Goal: Check status: Check status

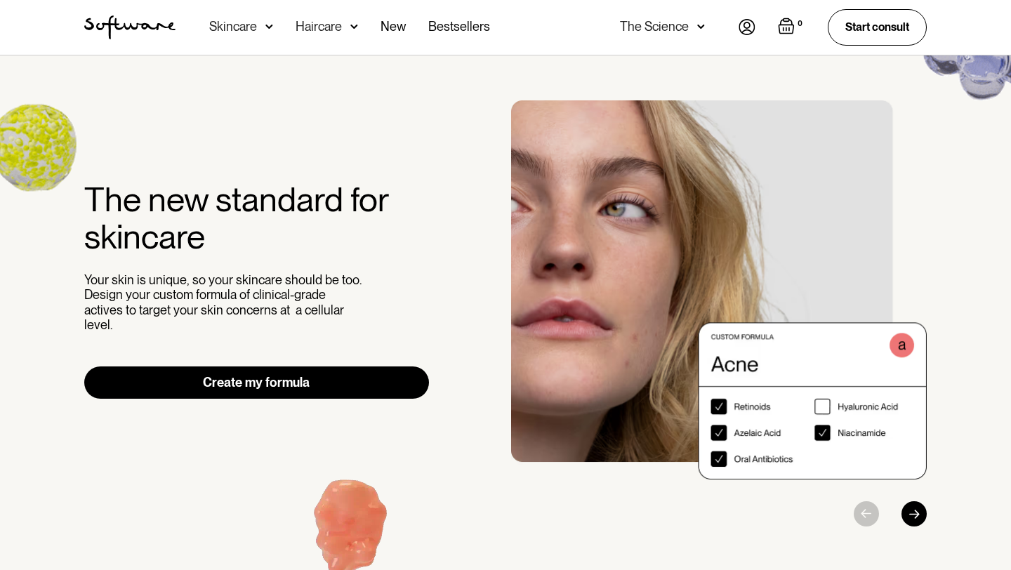
click at [676, 38] on div "The Science" at bounding box center [662, 27] width 85 height 55
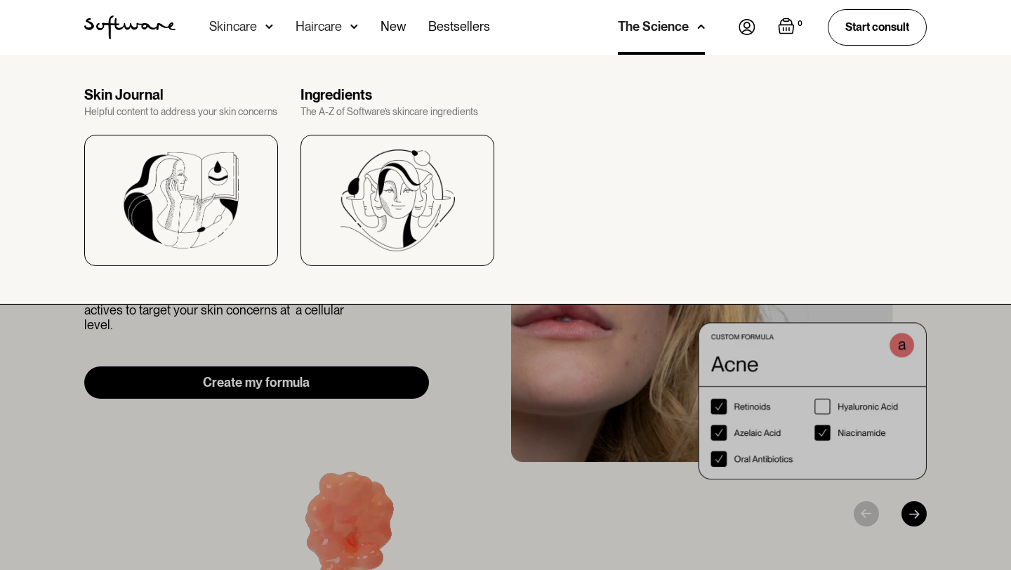
click at [752, 34] on img at bounding box center [746, 27] width 17 height 16
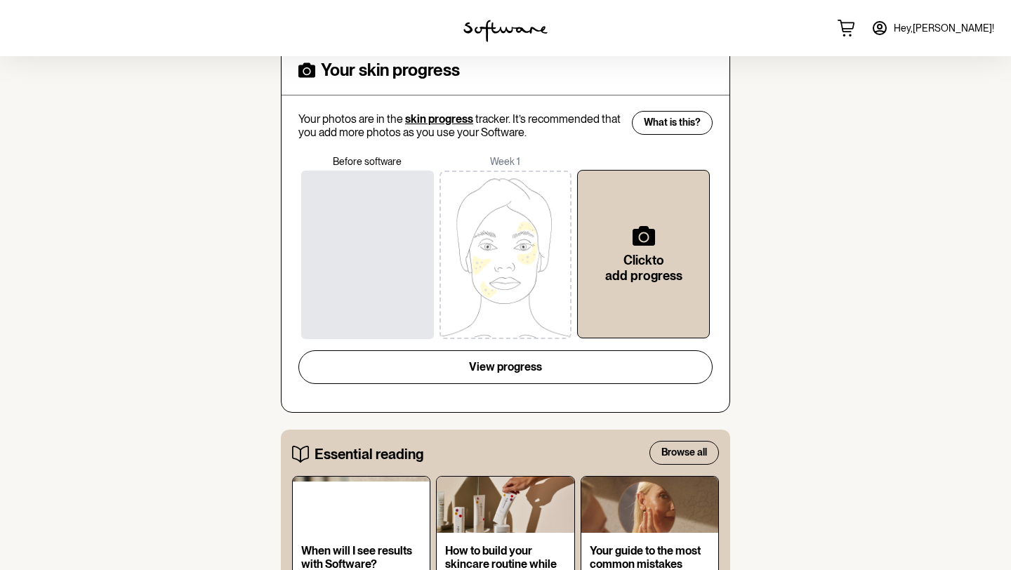
scroll to position [399, 0]
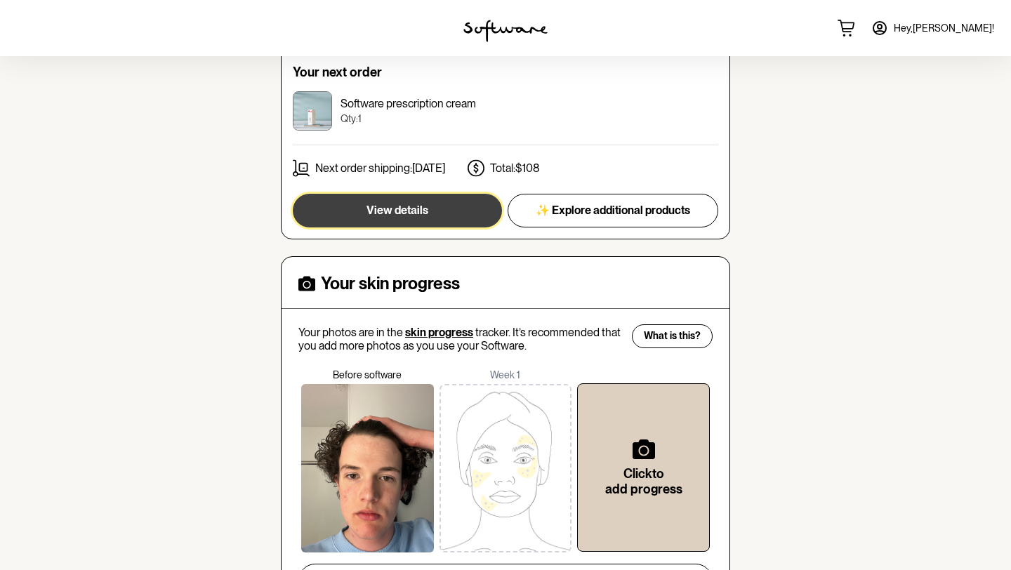
click at [420, 204] on span "View details" at bounding box center [397, 210] width 62 height 13
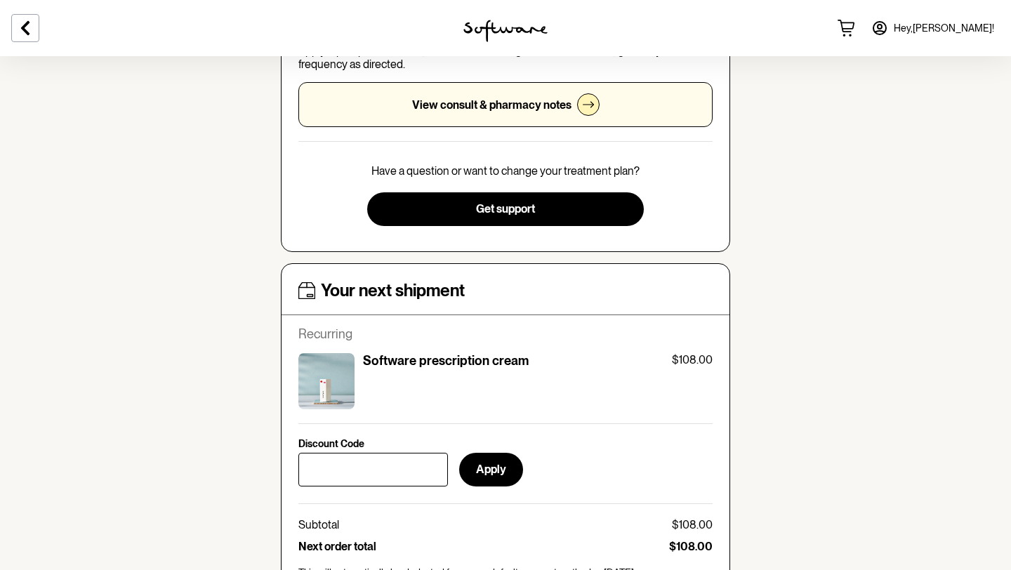
scroll to position [340, 0]
